Goal: Task Accomplishment & Management: Complete application form

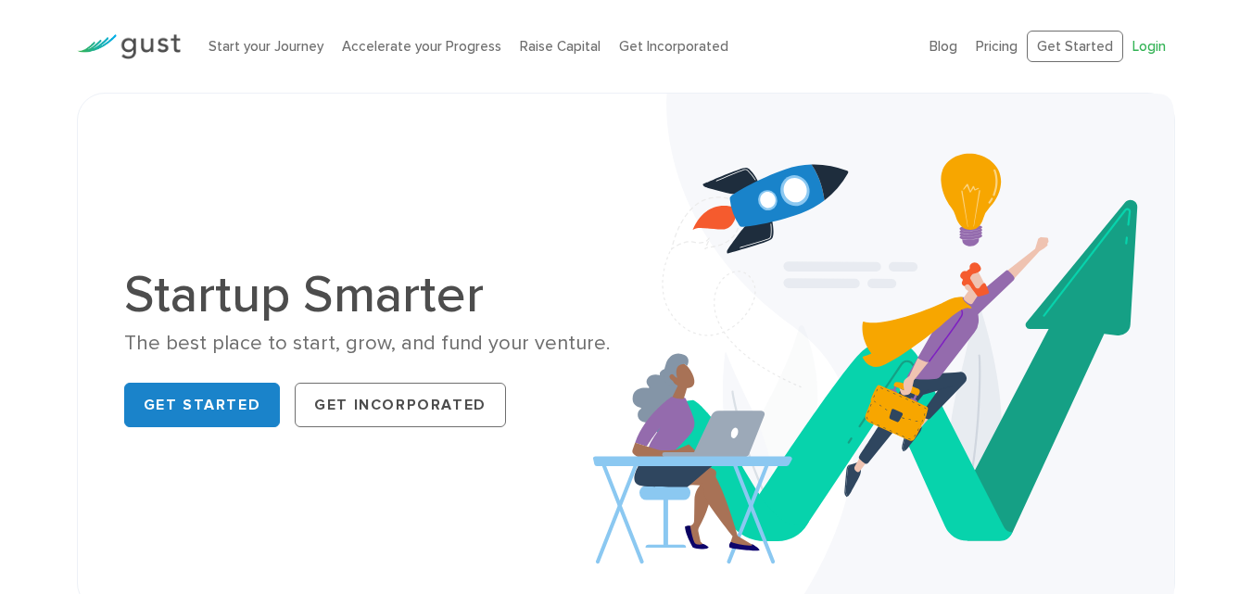
click at [1136, 49] on link "Login" at bounding box center [1148, 46] width 33 height 17
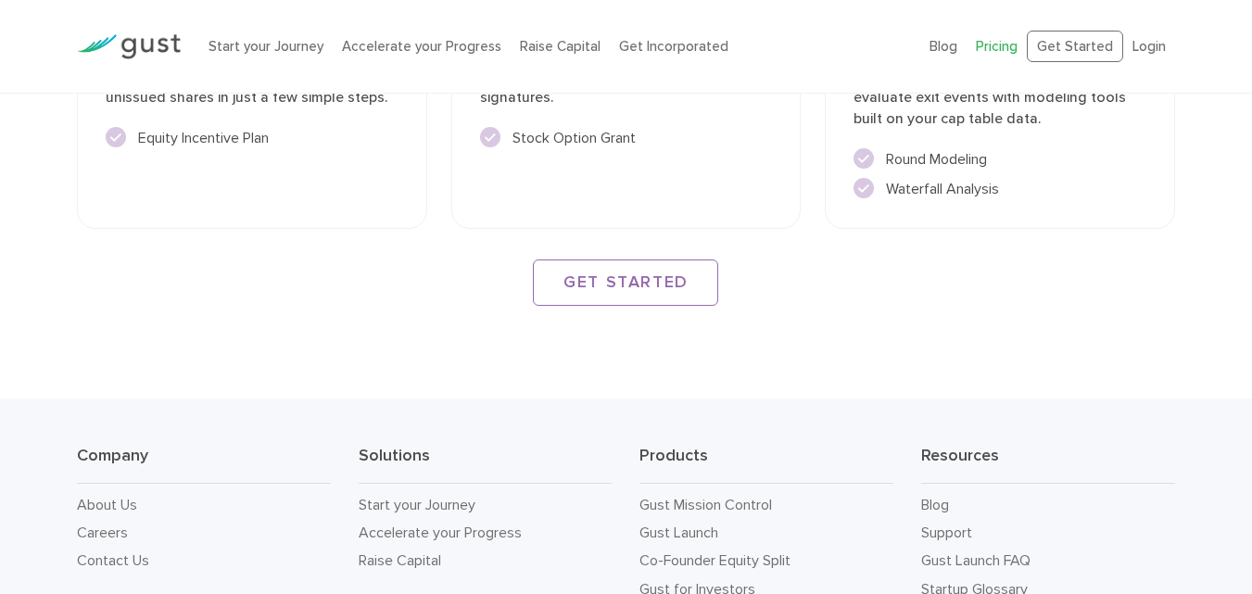
scroll to position [2966, 0]
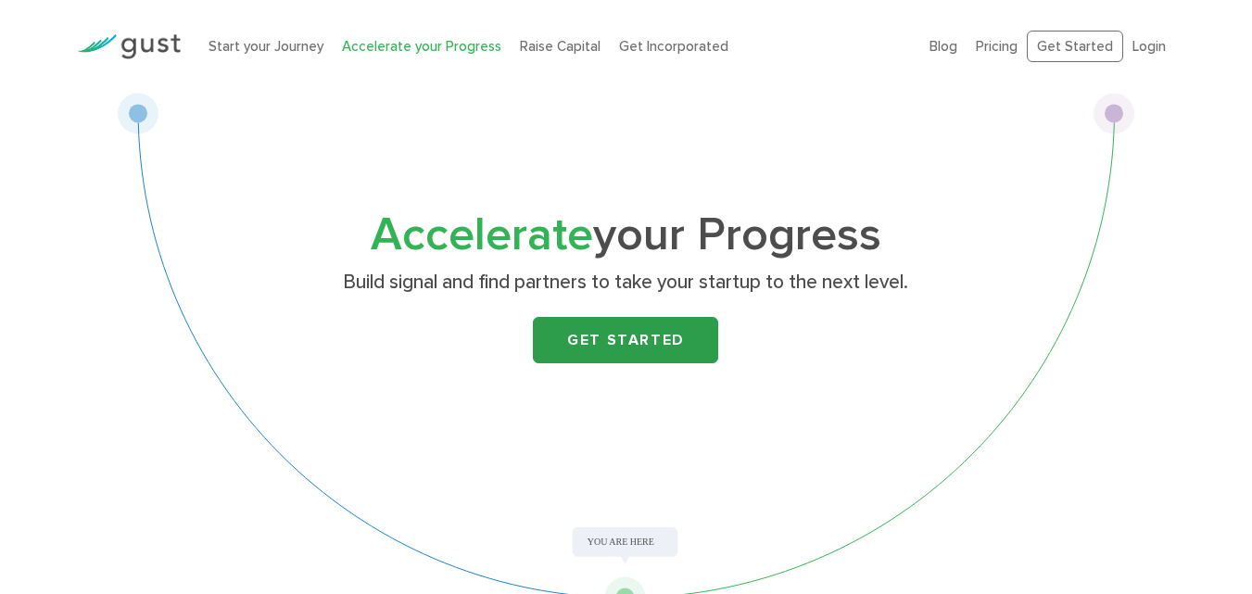
click at [599, 352] on link "Get Started" at bounding box center [625, 340] width 185 height 46
